Goal: Task Accomplishment & Management: Manage account settings

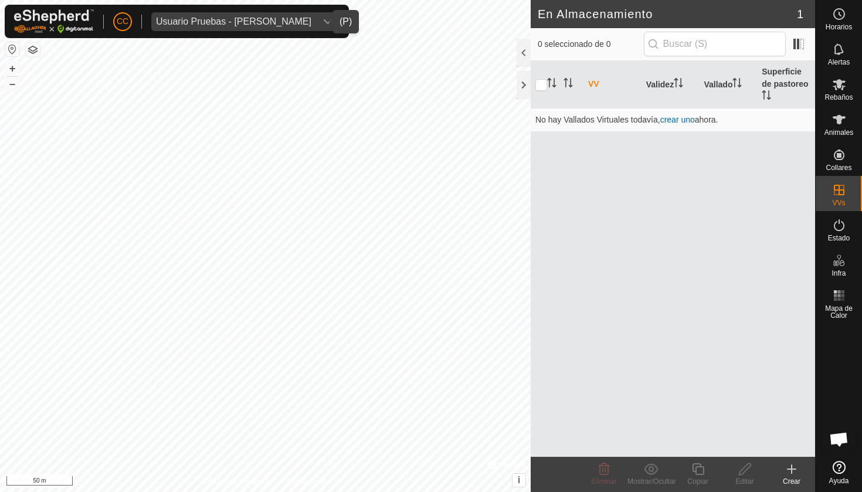
click at [255, 21] on div "Usuario Pruebas - [PERSON_NAME]" at bounding box center [233, 21] width 155 height 9
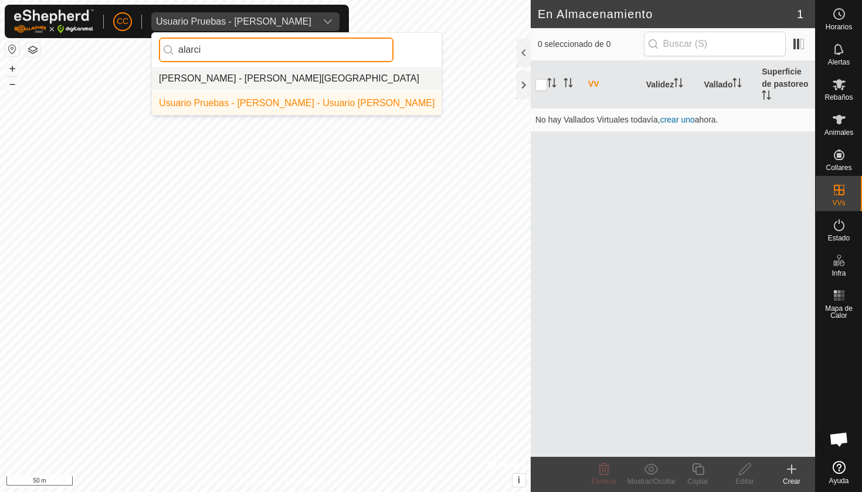
type input "alarci"
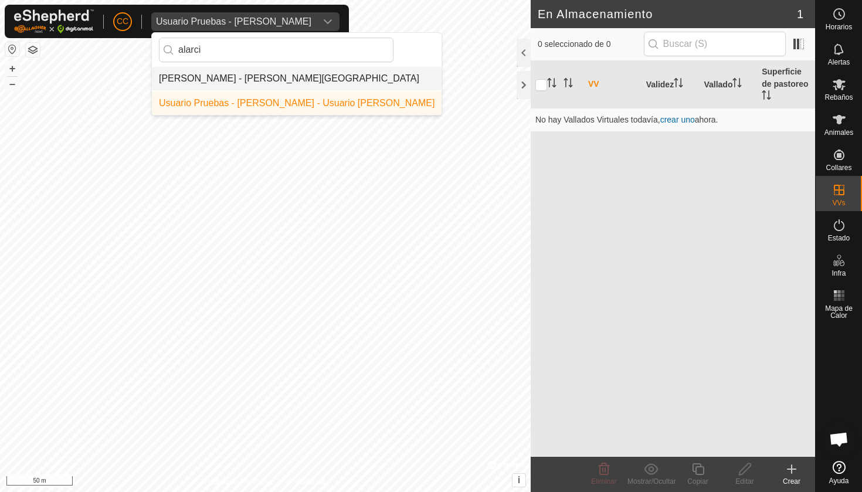
click at [365, 76] on li "[PERSON_NAME] - [PERSON_NAME][GEOGRAPHIC_DATA]" at bounding box center [297, 78] width 290 height 23
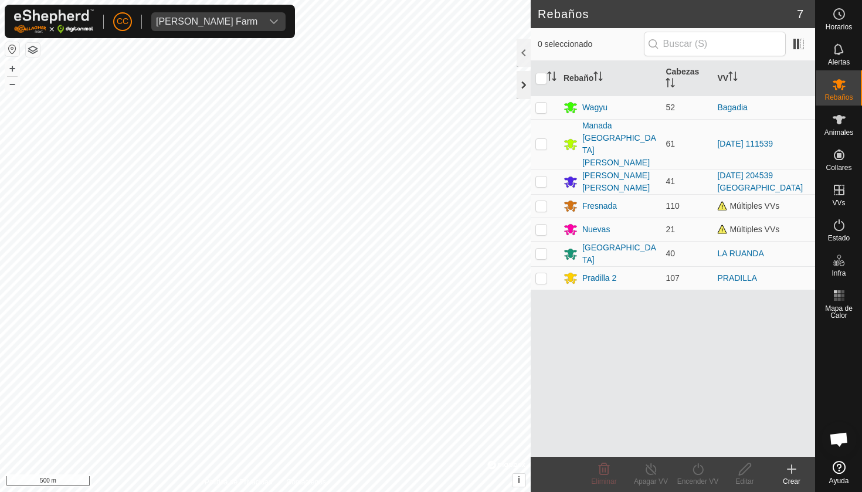
click at [520, 80] on div at bounding box center [524, 85] width 14 height 28
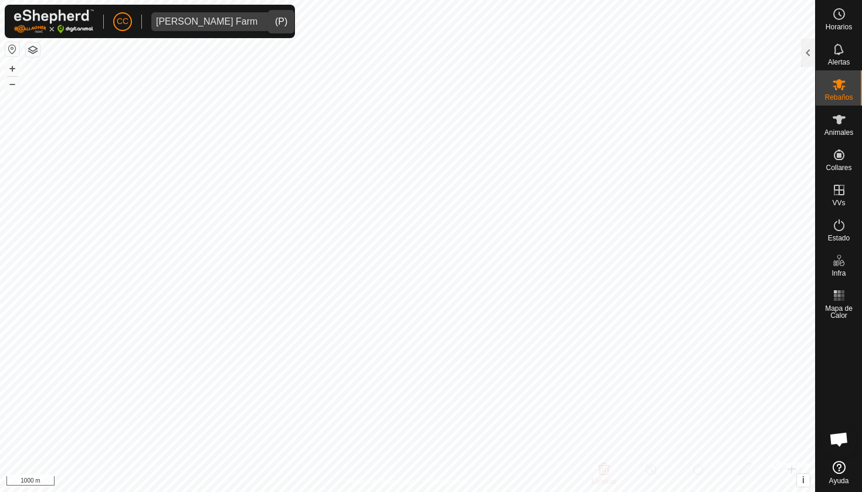
click at [228, 25] on div "[PERSON_NAME] Farm" at bounding box center [206, 21] width 101 height 9
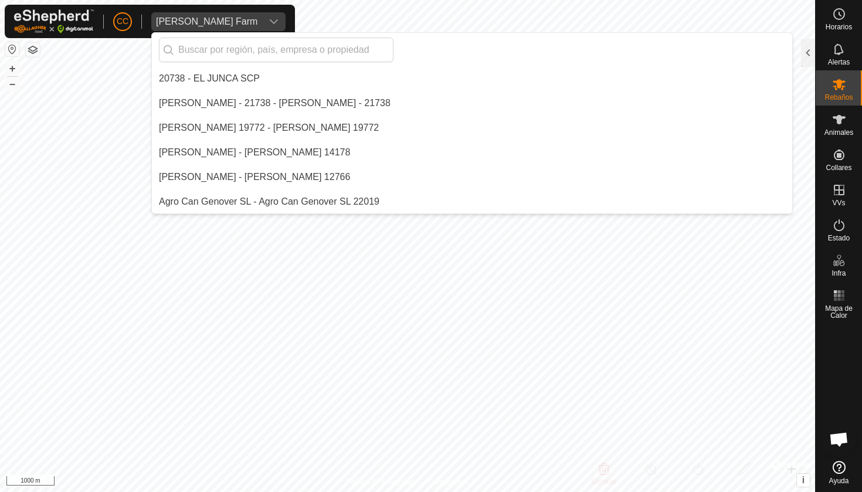
scroll to position [4015, 0]
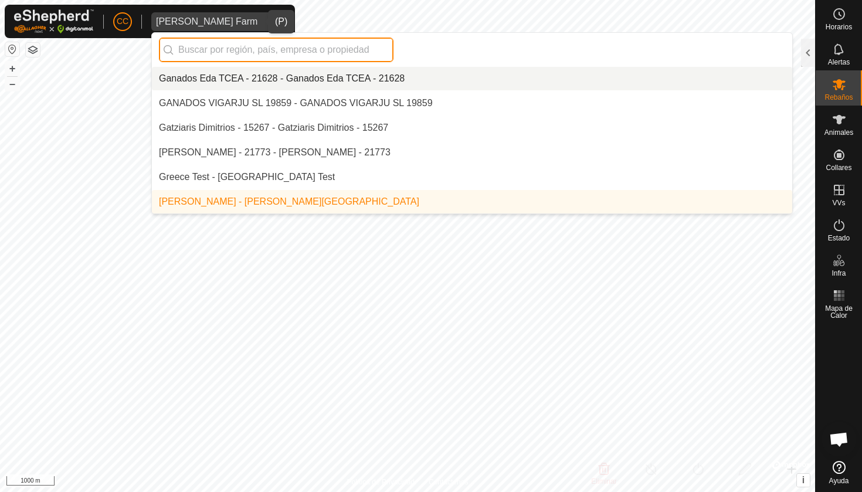
paste input "[PERSON_NAME]"
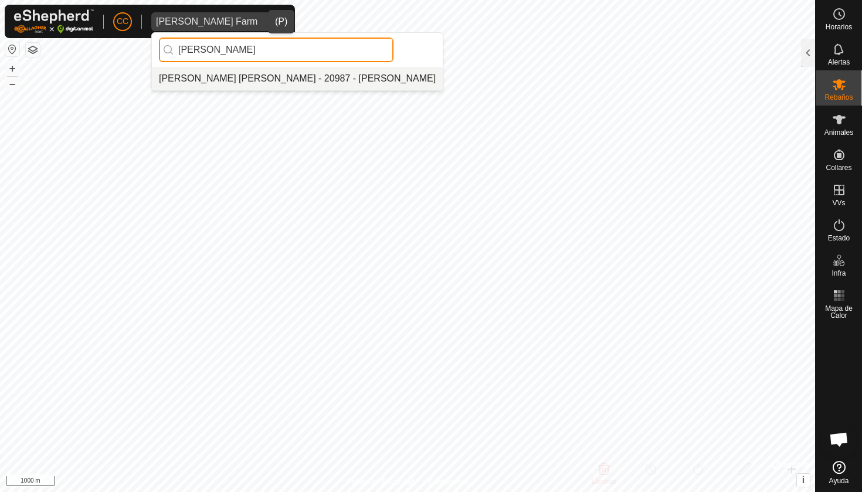
type input "[PERSON_NAME]"
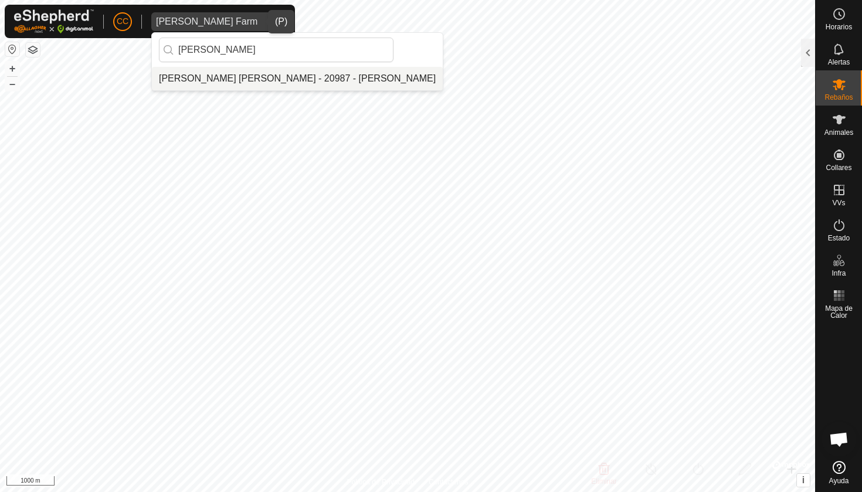
click at [239, 75] on li "[PERSON_NAME] [PERSON_NAME] - 20987 - [PERSON_NAME]" at bounding box center [297, 78] width 291 height 23
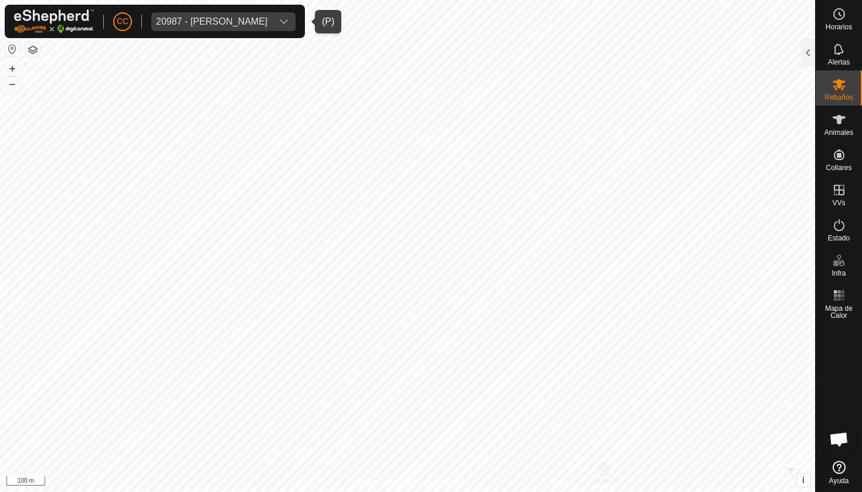
click at [219, 23] on div "20987 - [PERSON_NAME]" at bounding box center [211, 21] width 111 height 9
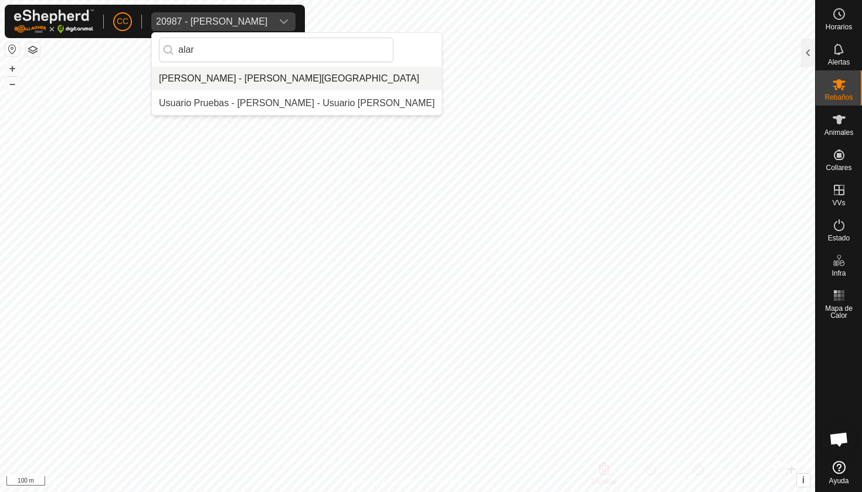
type input "alar"
click at [247, 79] on li "[PERSON_NAME] - [PERSON_NAME][GEOGRAPHIC_DATA]" at bounding box center [297, 78] width 290 height 23
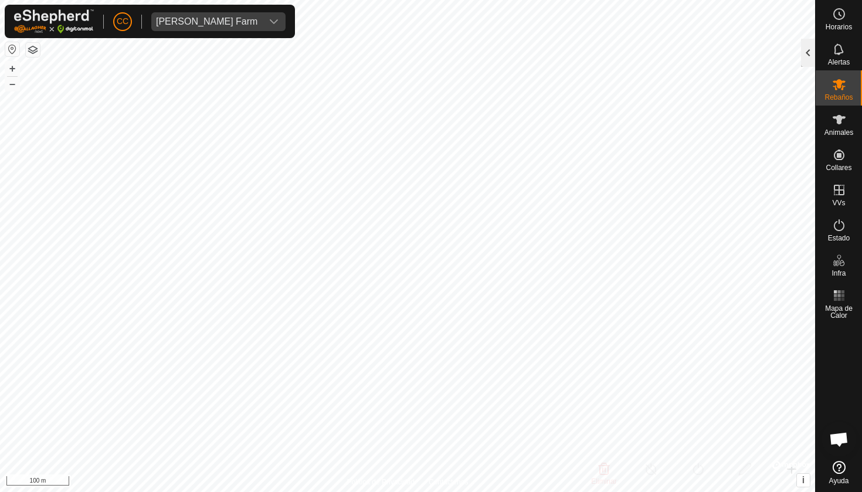
click at [808, 42] on div at bounding box center [808, 53] width 14 height 28
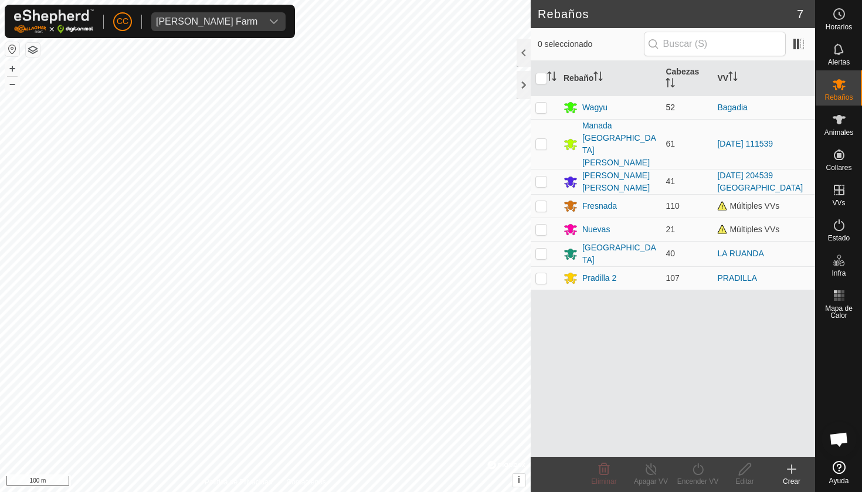
click at [542, 108] on p-checkbox at bounding box center [541, 107] width 12 height 9
checkbox input "true"
click at [698, 469] on icon at bounding box center [698, 469] width 15 height 14
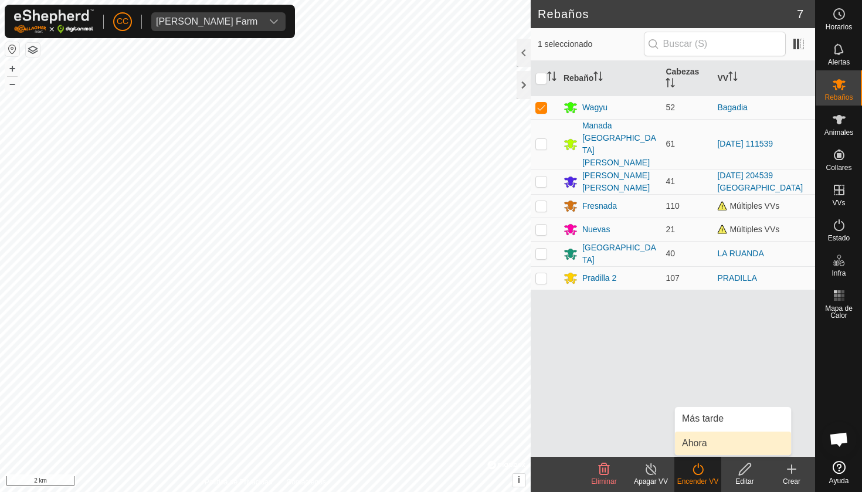
click at [703, 439] on link "Ahora" at bounding box center [733, 443] width 116 height 23
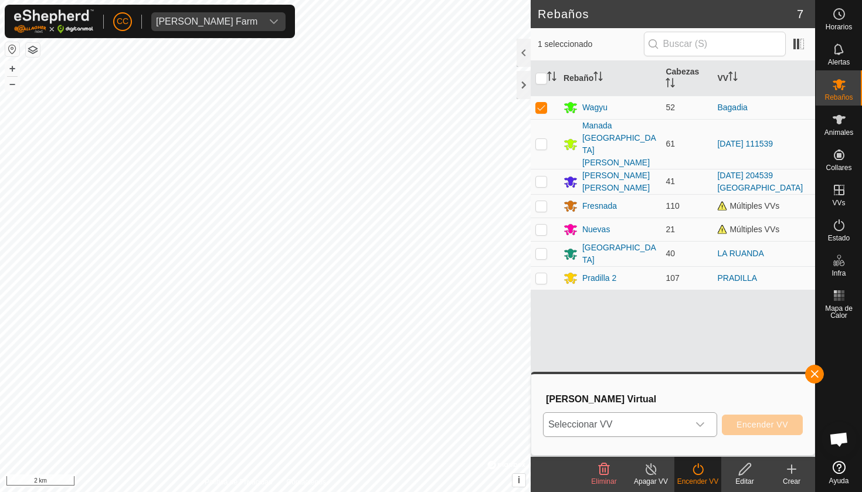
click at [636, 423] on span "Seleccionar VV" at bounding box center [616, 424] width 145 height 23
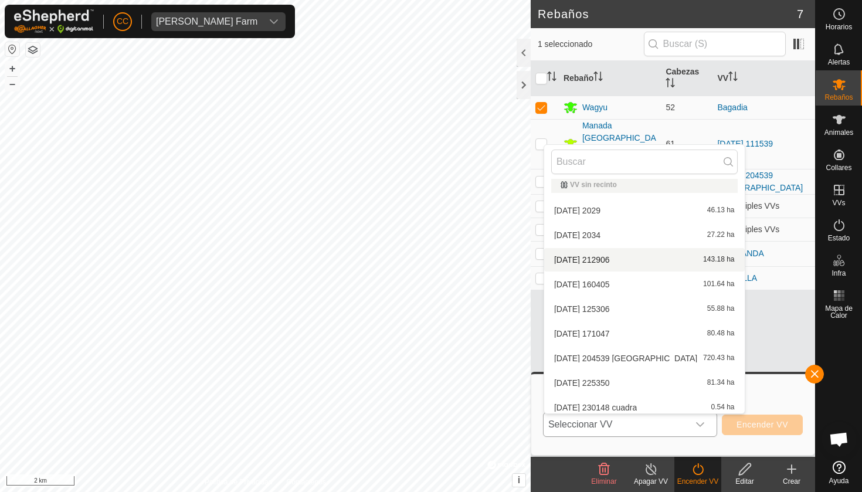
scroll to position [6, 0]
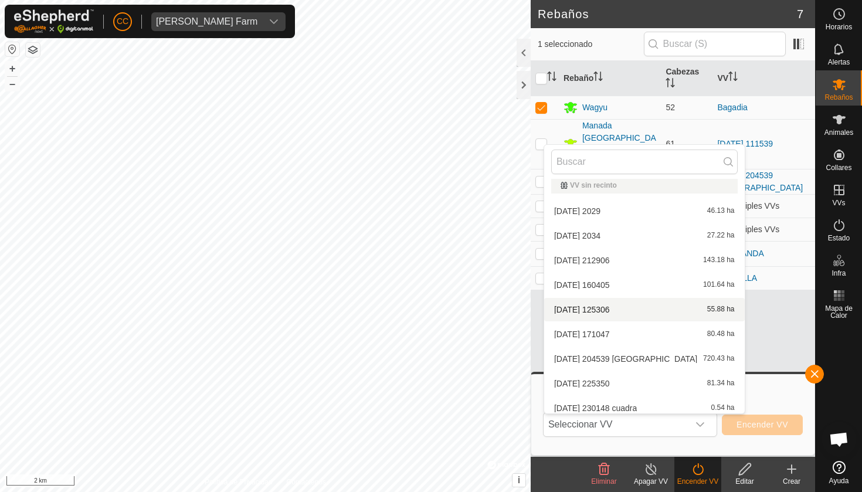
click at [758, 361] on div "Rebaño Cabezas VV Wagyu 52 Bagadia [GEOGRAPHIC_DATA] [GEOGRAPHIC_DATA][PERSON_N…" at bounding box center [673, 259] width 284 height 396
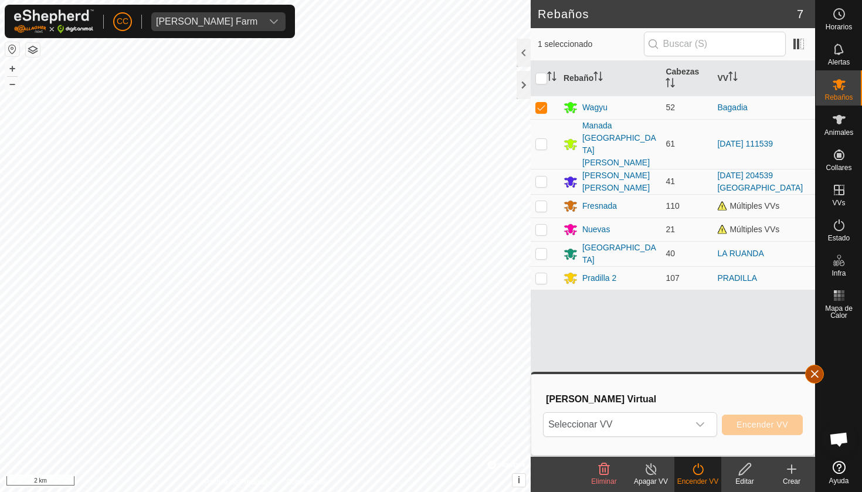
click at [817, 369] on span "button" at bounding box center [814, 373] width 9 height 9
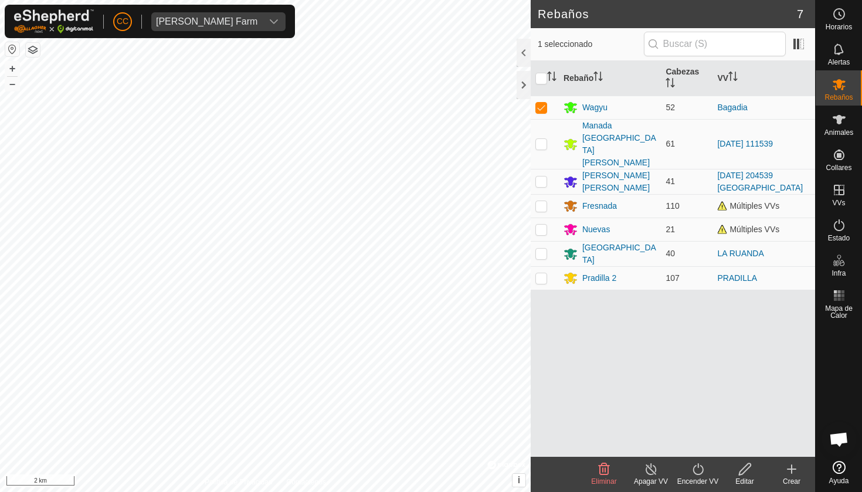
click at [704, 466] on icon at bounding box center [698, 469] width 15 height 14
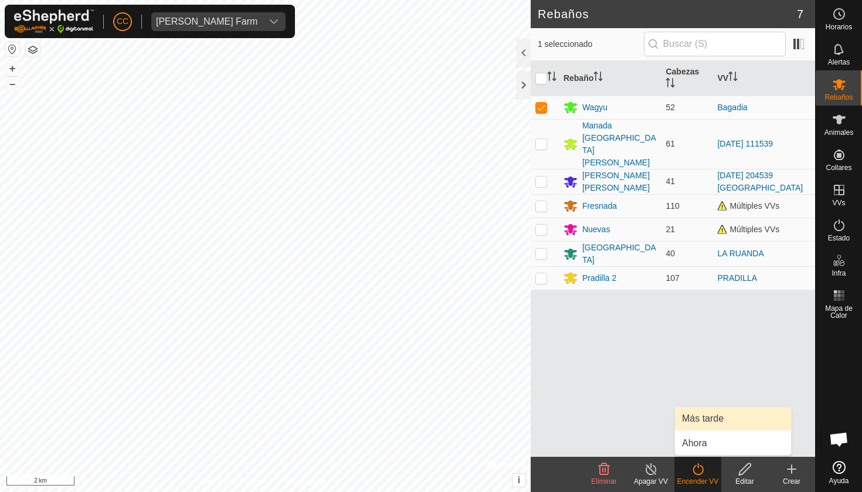
click at [711, 415] on link "Más tarde" at bounding box center [733, 418] width 116 height 23
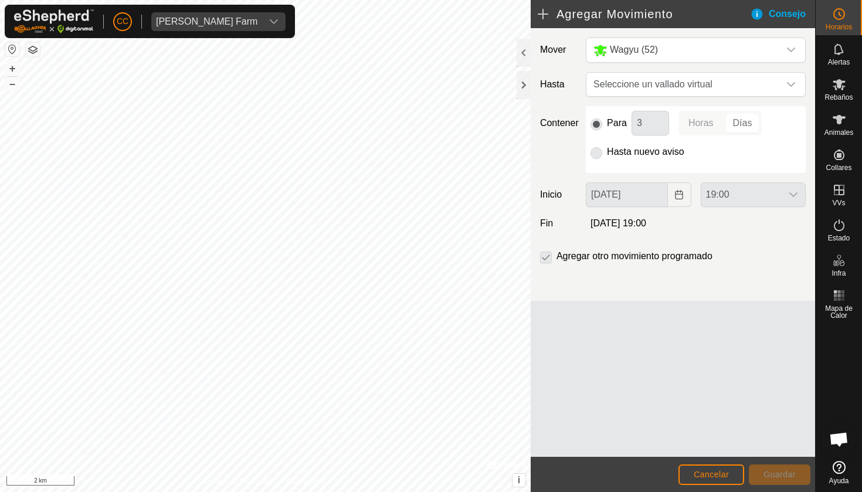
click at [707, 472] on span "Cancelar" at bounding box center [711, 474] width 35 height 9
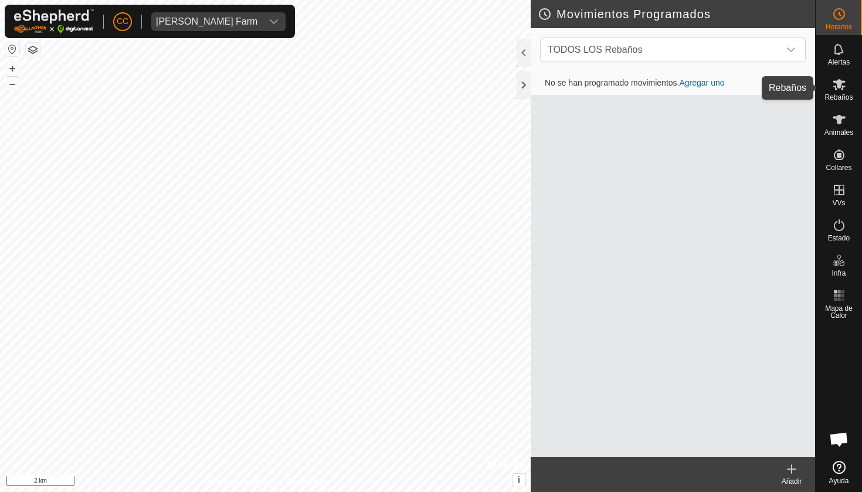
click at [845, 84] on icon at bounding box center [839, 84] width 14 height 14
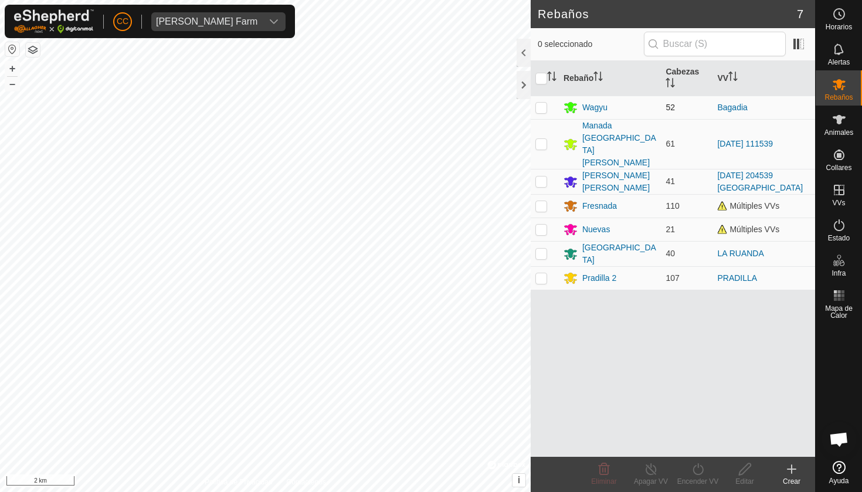
click at [543, 107] on p-checkbox at bounding box center [541, 107] width 12 height 9
checkbox input "true"
click at [652, 467] on icon at bounding box center [651, 469] width 11 height 12
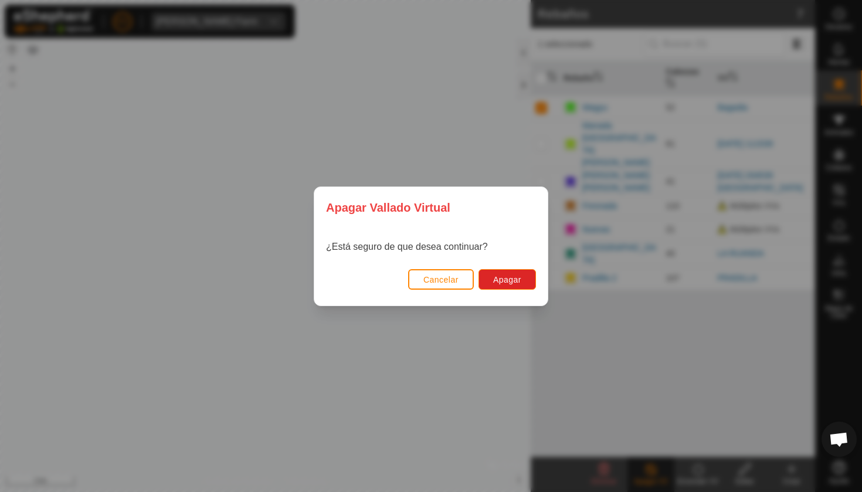
click at [437, 280] on span "Cancelar" at bounding box center [440, 279] width 35 height 9
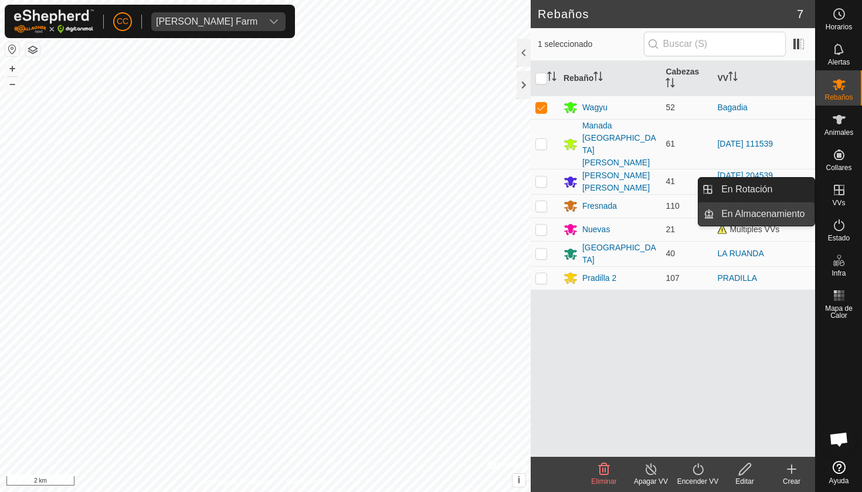
click at [789, 213] on link "En Almacenamiento" at bounding box center [764, 213] width 100 height 23
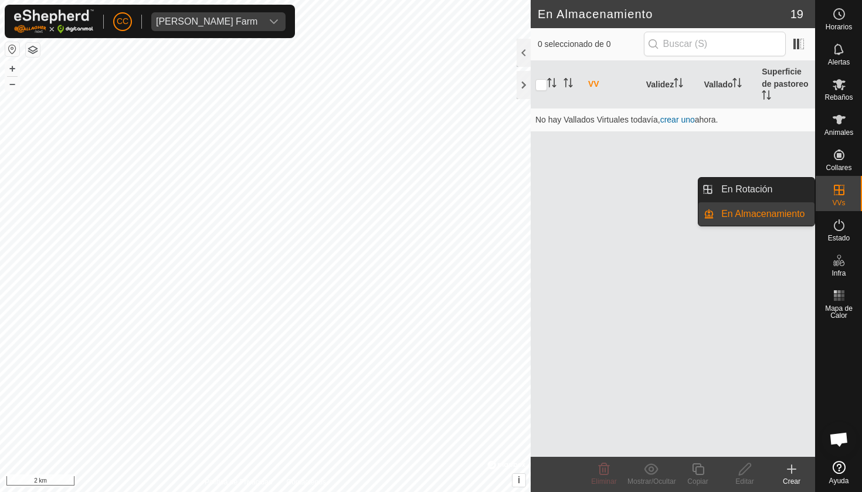
click at [772, 191] on link "En Rotación" at bounding box center [764, 189] width 100 height 23
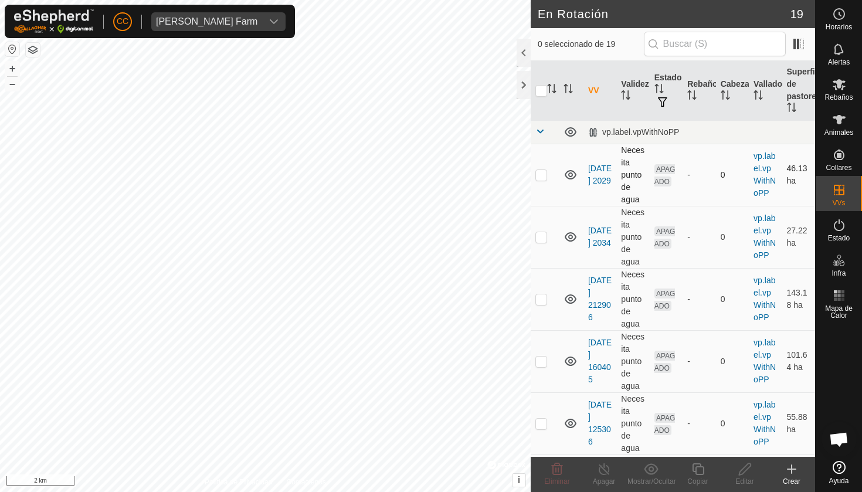
click at [570, 174] on icon at bounding box center [571, 174] width 12 height 9
click at [570, 174] on icon at bounding box center [571, 175] width 14 height 14
click at [571, 176] on icon at bounding box center [571, 175] width 14 height 14
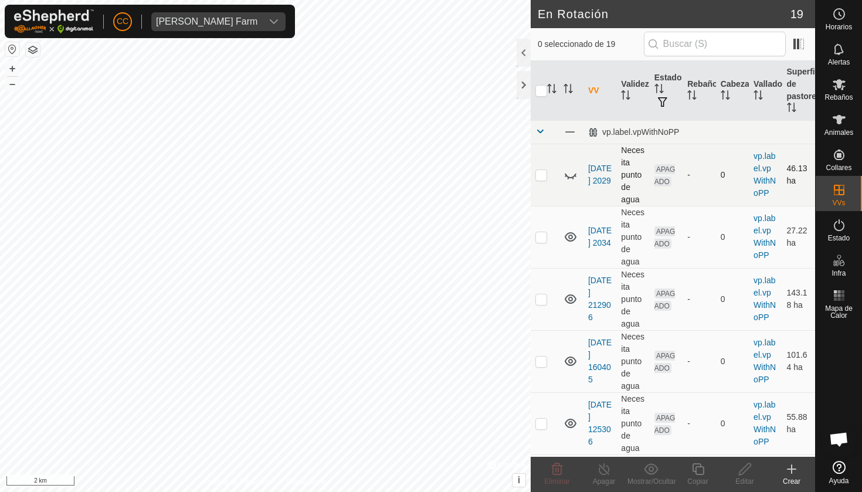
click at [571, 176] on icon at bounding box center [571, 175] width 14 height 14
click at [542, 177] on p-checkbox at bounding box center [541, 174] width 12 height 9
checkbox input "false"
